Goal: Information Seeking & Learning: Learn about a topic

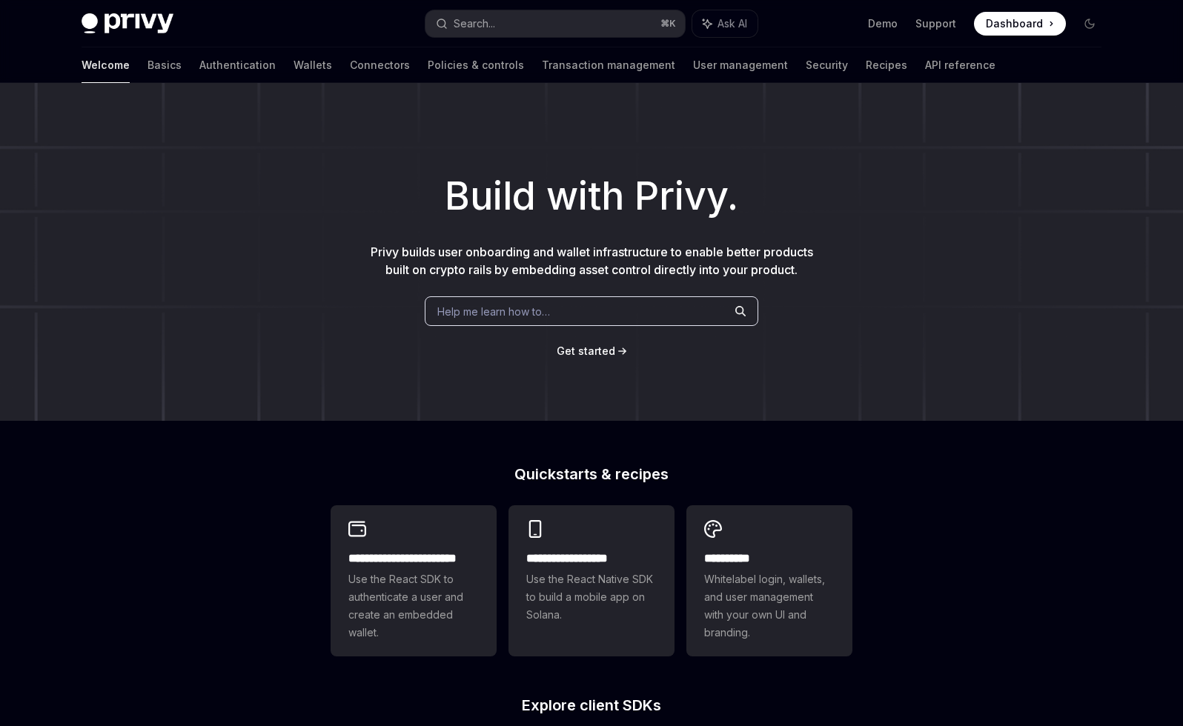
type textarea "*"
click at [487, 30] on div "Search..." at bounding box center [475, 24] width 42 height 18
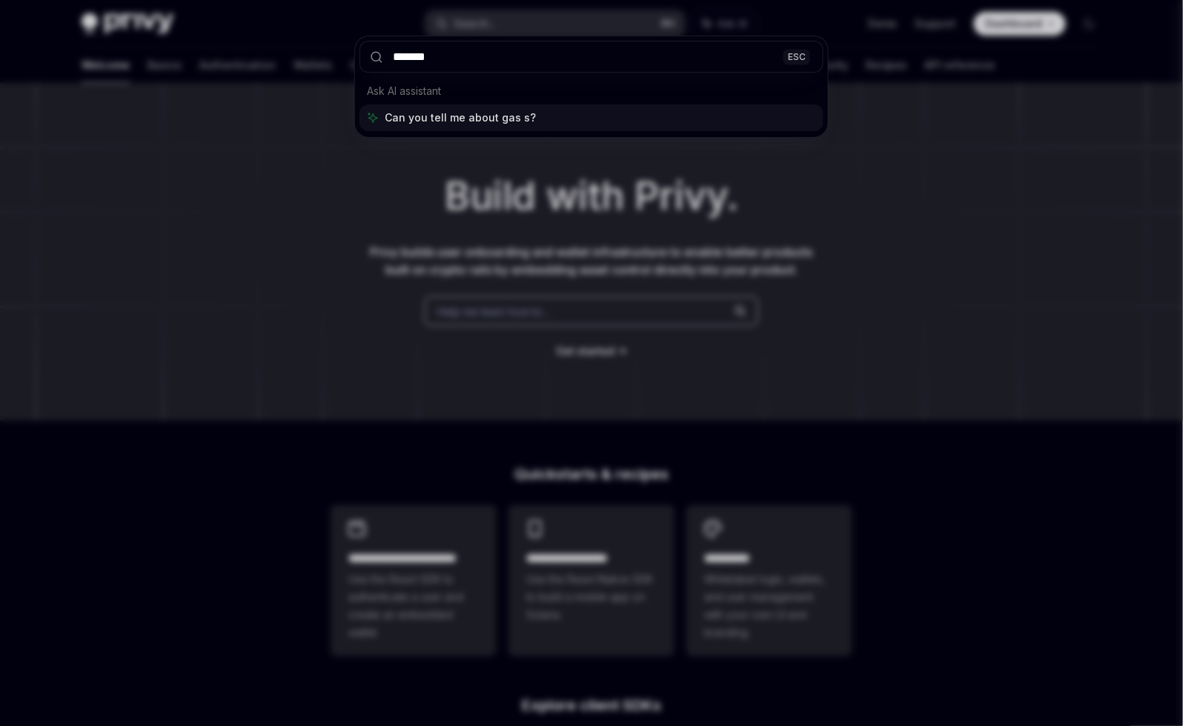
type input "********"
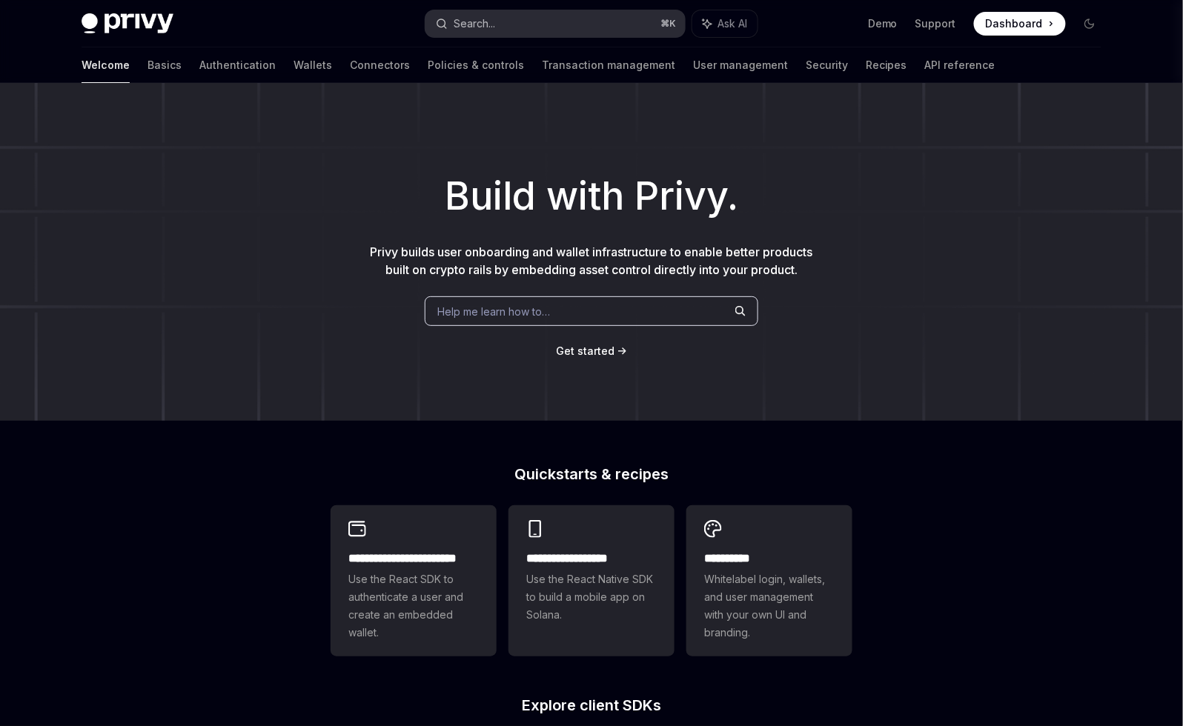
click at [481, 36] on div "Search... ⌘ K Ask AI" at bounding box center [591, 23] width 332 height 27
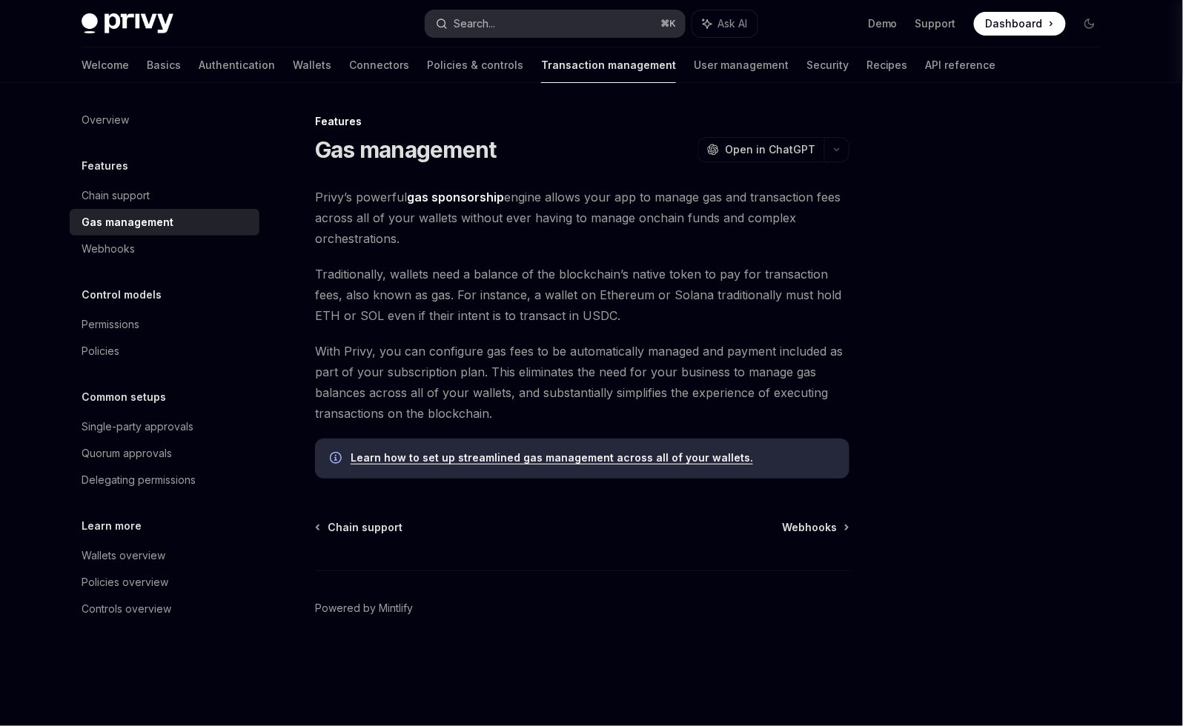
click at [482, 26] on div "Search..." at bounding box center [475, 24] width 42 height 18
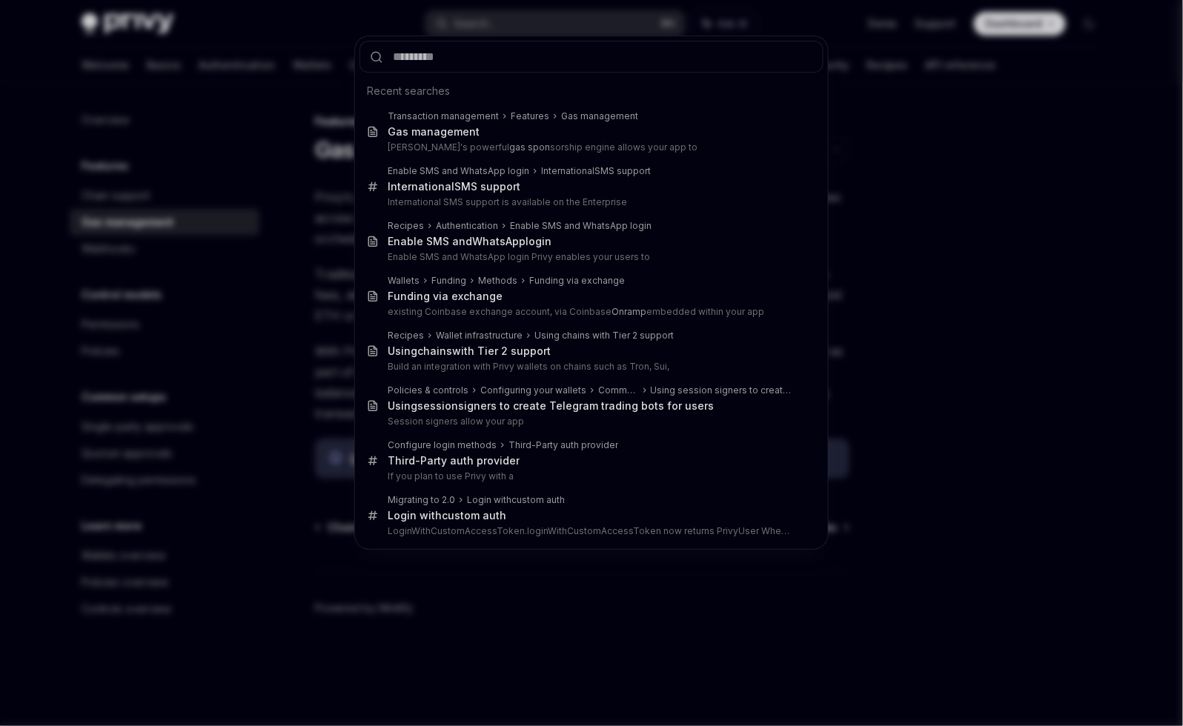
click at [327, 150] on div "Recent searches Transaction management Features Gas management Gas management P…" at bounding box center [591, 363] width 1183 height 726
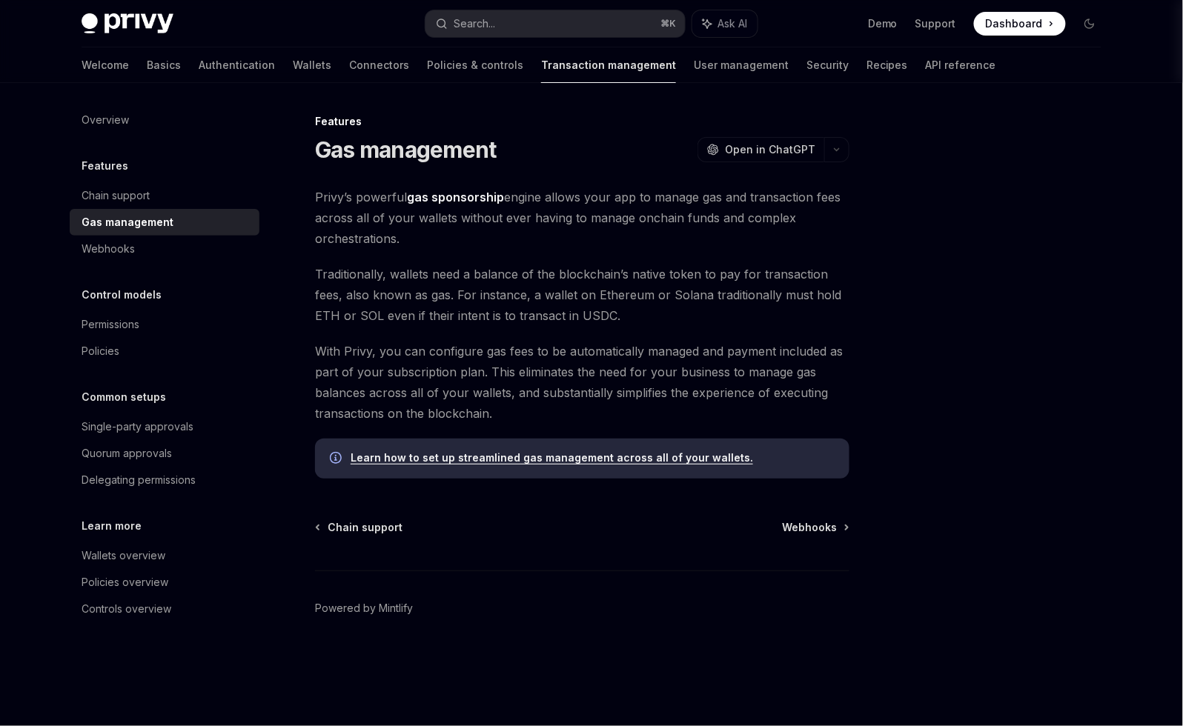
click at [477, 454] on link "Learn how to set up streamlined gas management across all of your wallets." at bounding box center [552, 457] width 402 height 13
type textarea "*"
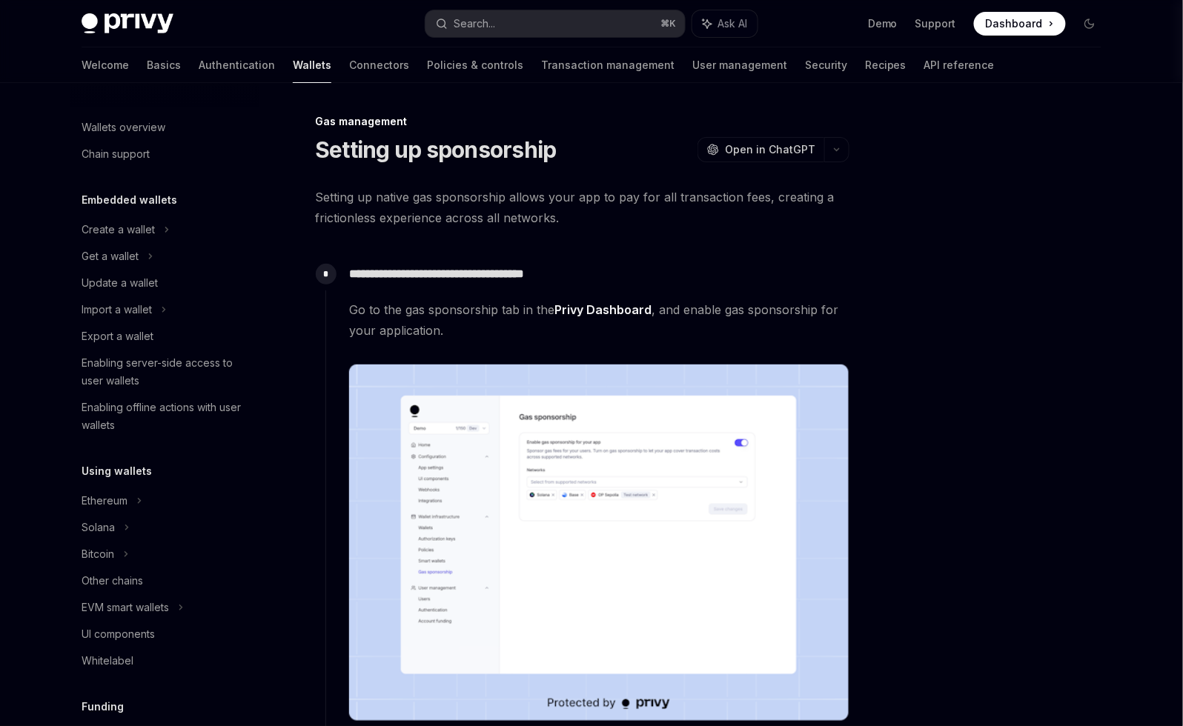
scroll to position [546, 0]
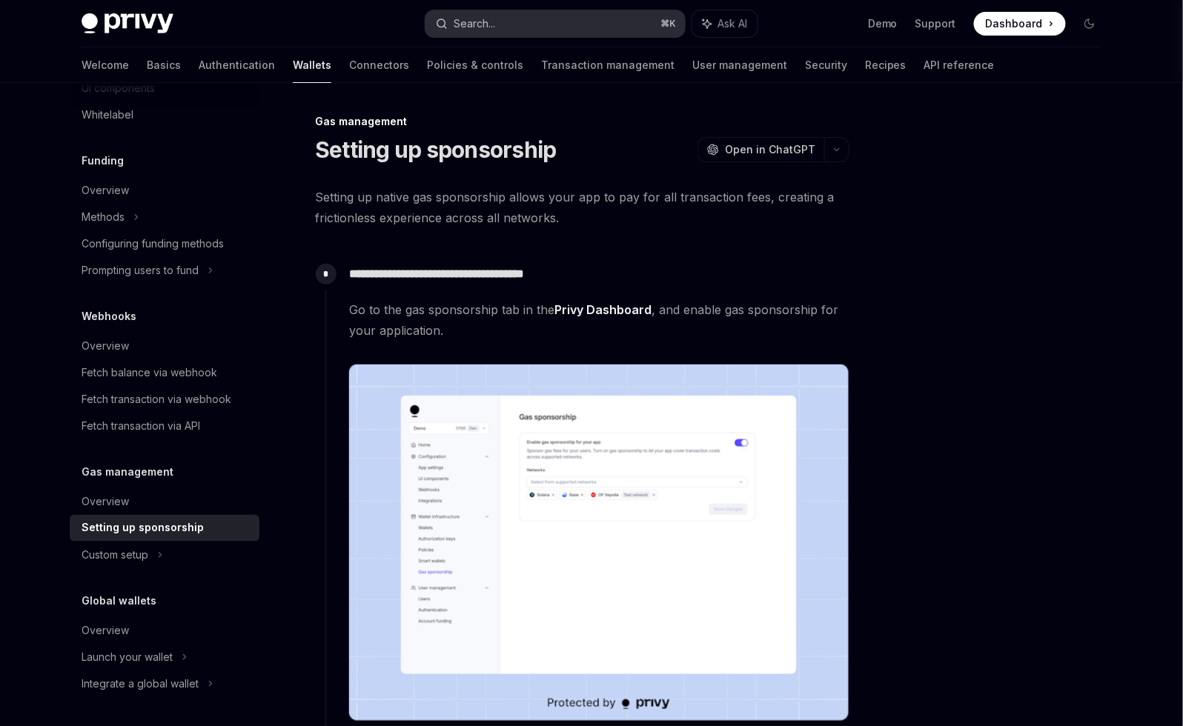
click at [494, 24] on div "Search..." at bounding box center [475, 24] width 42 height 18
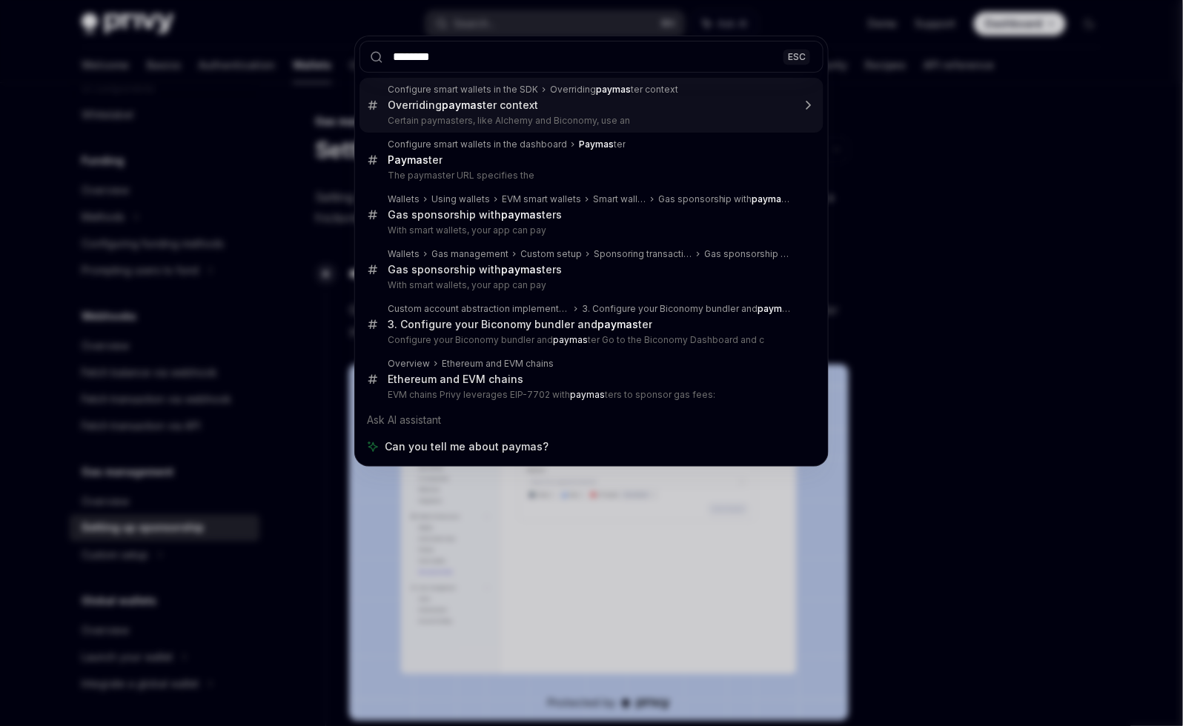
type input "*********"
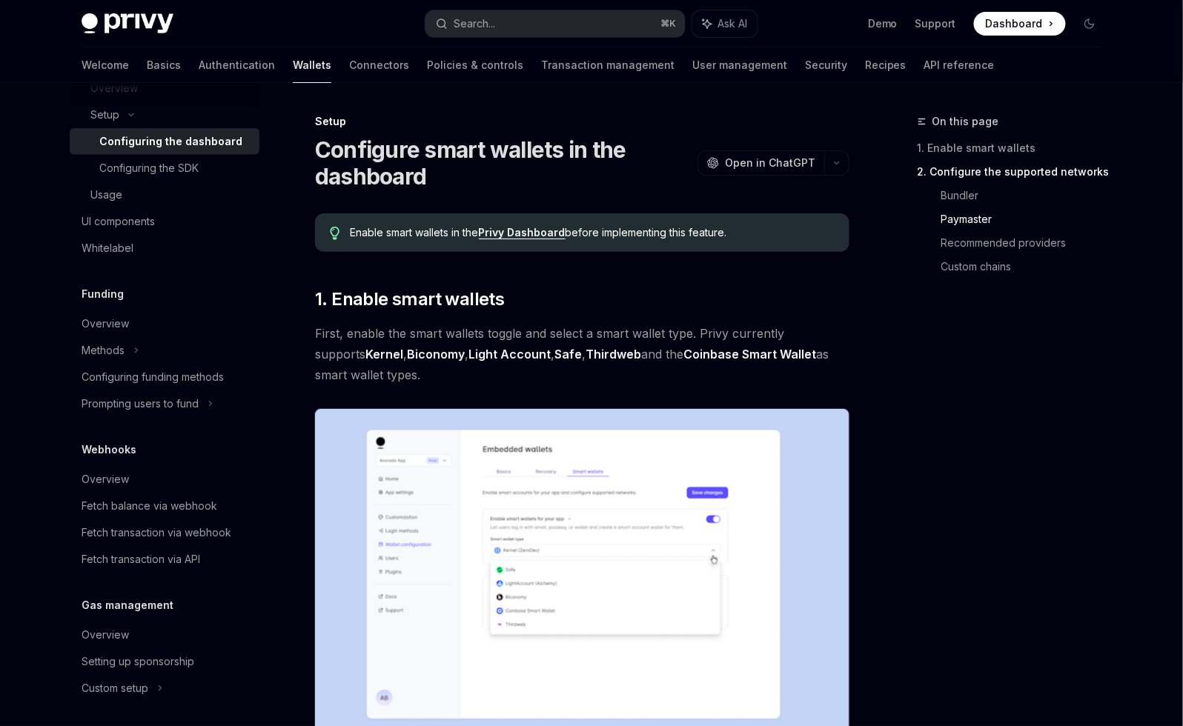
scroll to position [283, 0]
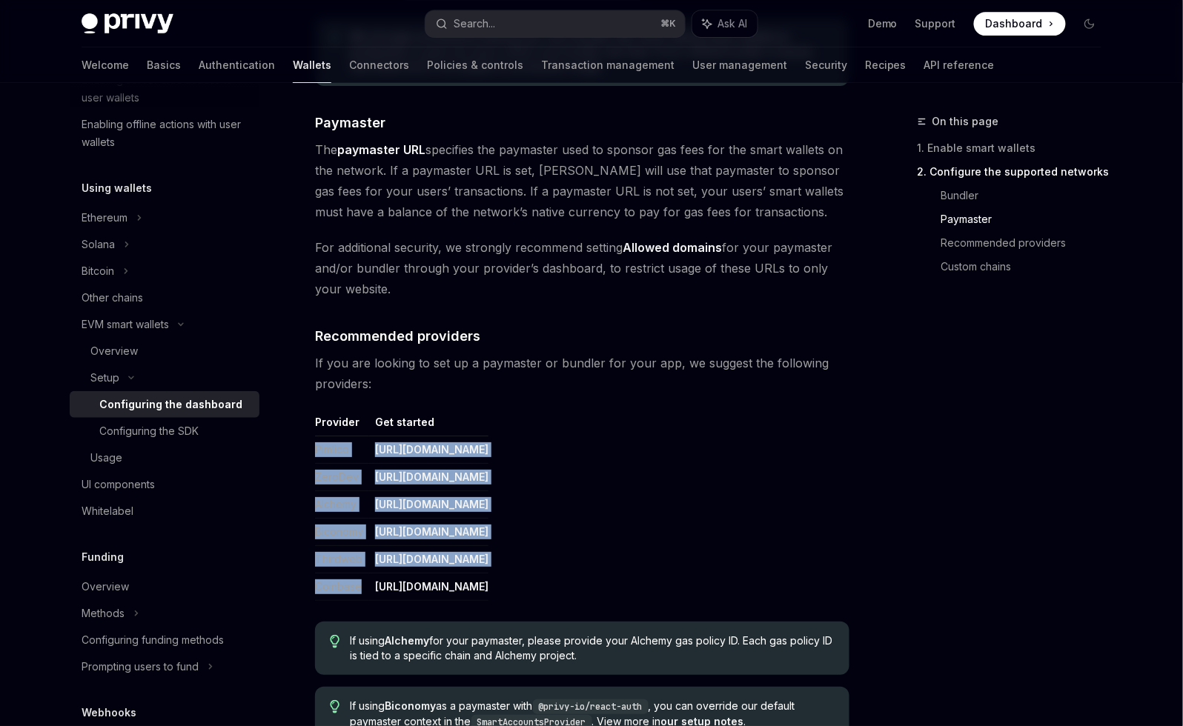
drag, startPoint x: 316, startPoint y: 450, endPoint x: 360, endPoint y: 582, distance: 139.2
click at [360, 582] on tbody "Pimlico [URL][DOMAIN_NAME] ZeroDev [URL][DOMAIN_NAME] Alchemy [URL][DOMAIN_NAME…" at bounding box center [401, 519] width 173 height 165
copy tbody "Pimlico [URL][DOMAIN_NAME] ZeroDev [URL][DOMAIN_NAME] Alchemy [URL][DOMAIN_NAME…"
click at [692, 64] on link "User management" at bounding box center [739, 65] width 95 height 36
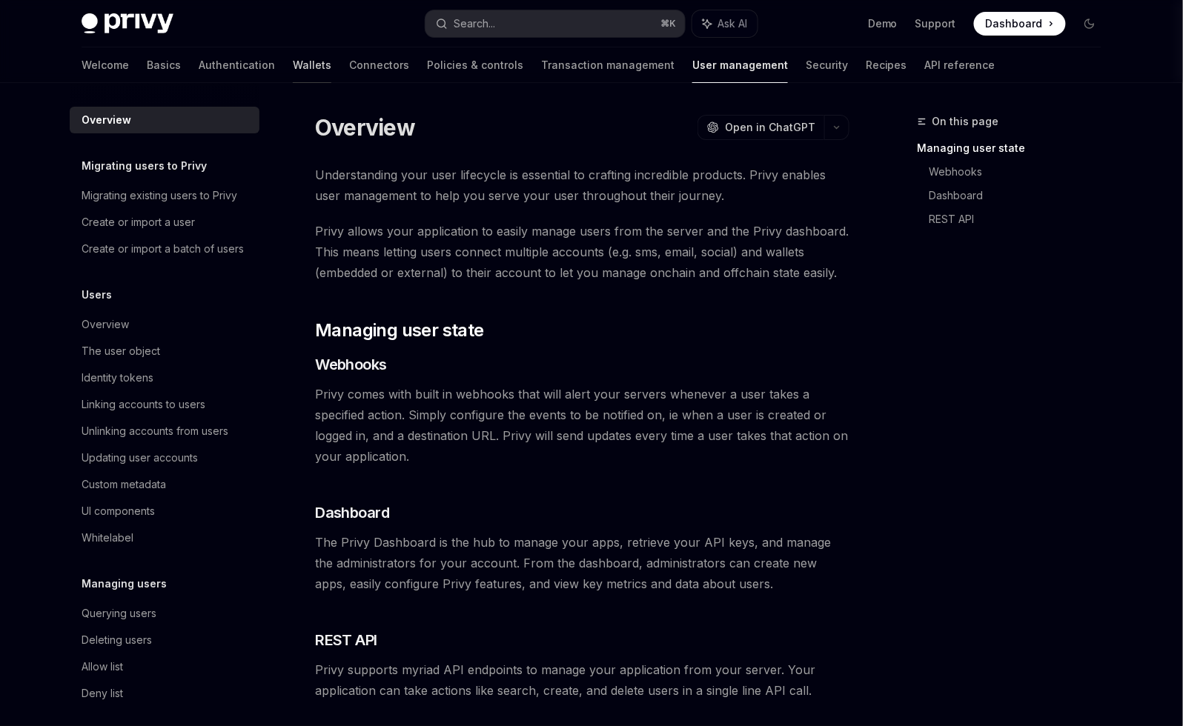
click at [293, 59] on link "Wallets" at bounding box center [312, 65] width 39 height 36
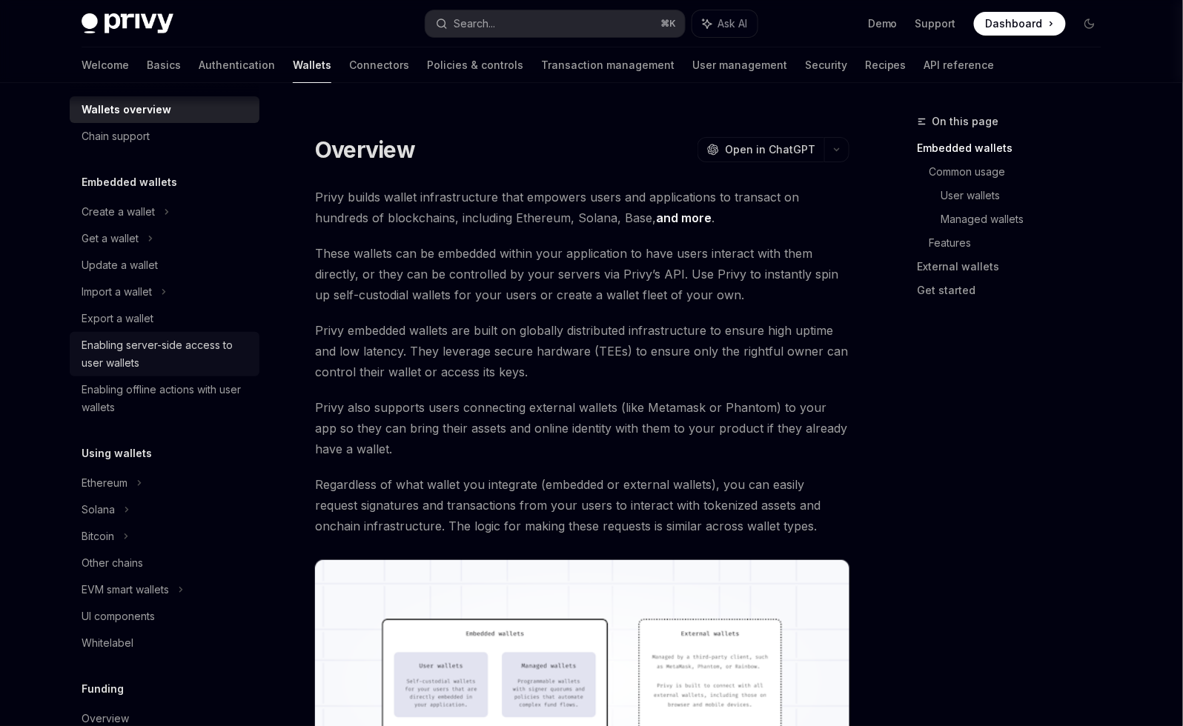
scroll to position [19, 0]
click at [149, 314] on div "Export a wallet" at bounding box center [118, 318] width 72 height 18
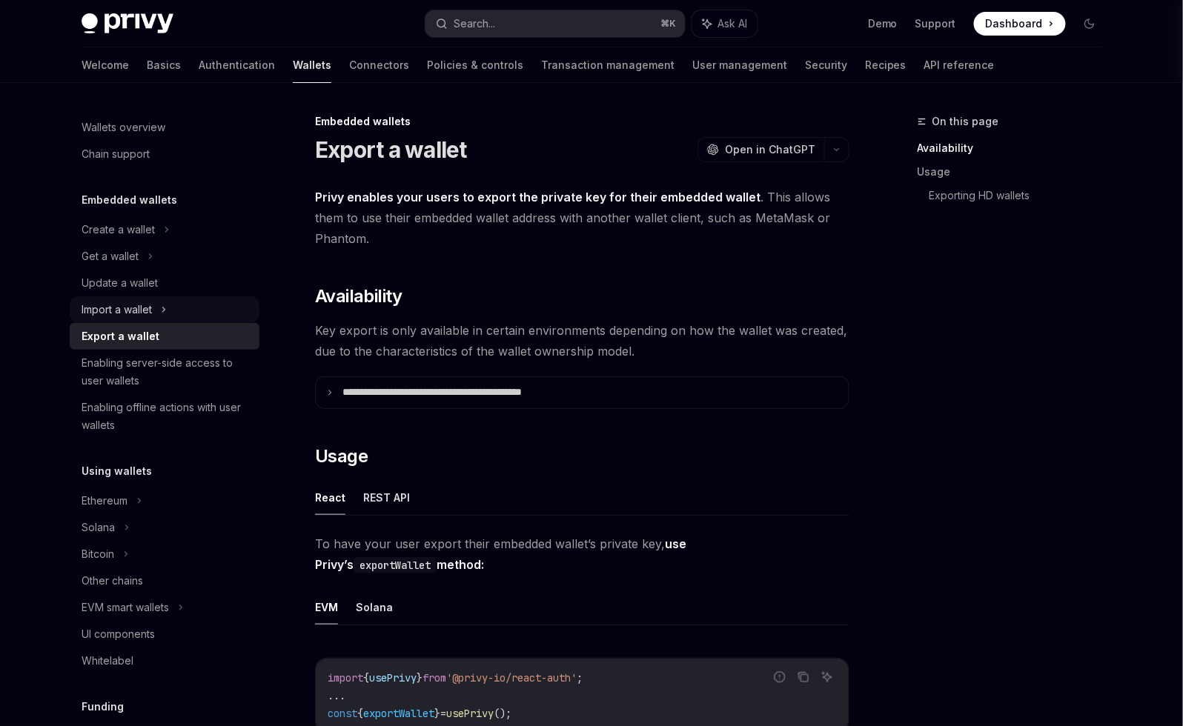
scroll to position [3, 0]
click at [183, 260] on div "Get a wallet" at bounding box center [165, 253] width 190 height 27
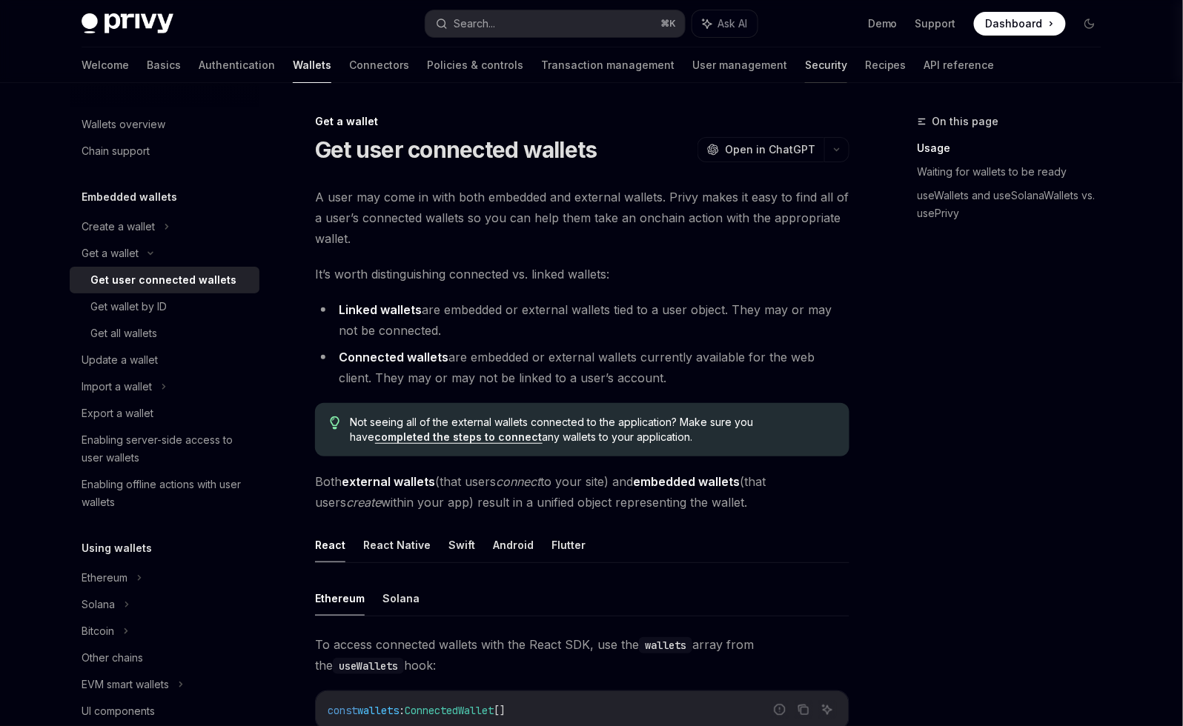
click at [805, 63] on link "Security" at bounding box center [826, 65] width 42 height 36
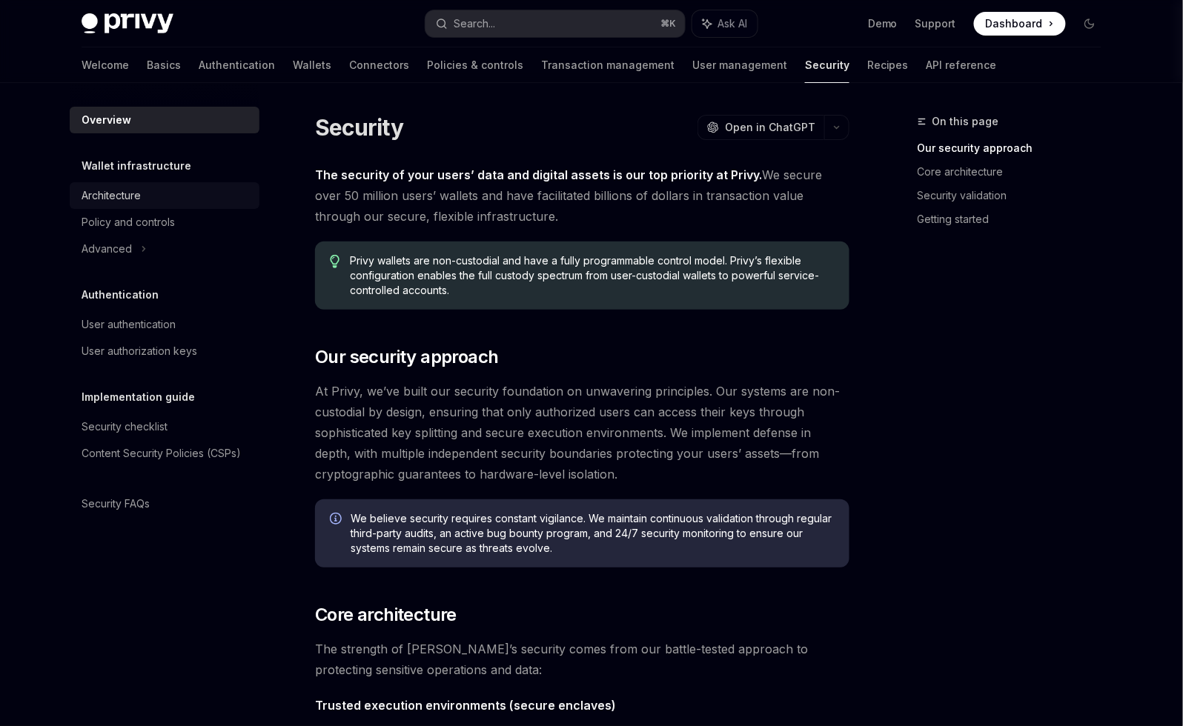
click at [127, 197] on div "Architecture" at bounding box center [111, 196] width 59 height 18
type textarea "*"
